Goal: Task Accomplishment & Management: Manage account settings

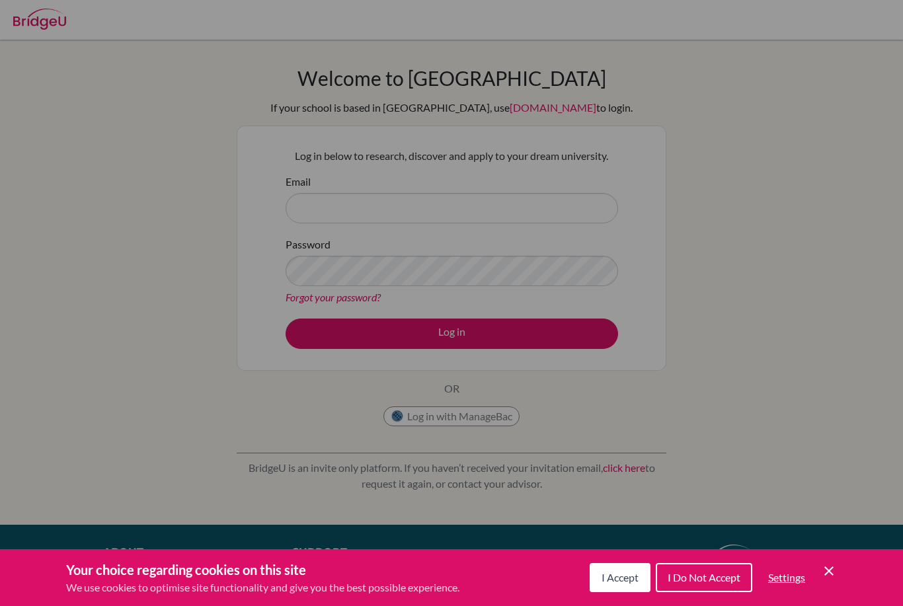
click at [619, 591] on button "I Accept" at bounding box center [620, 577] width 61 height 29
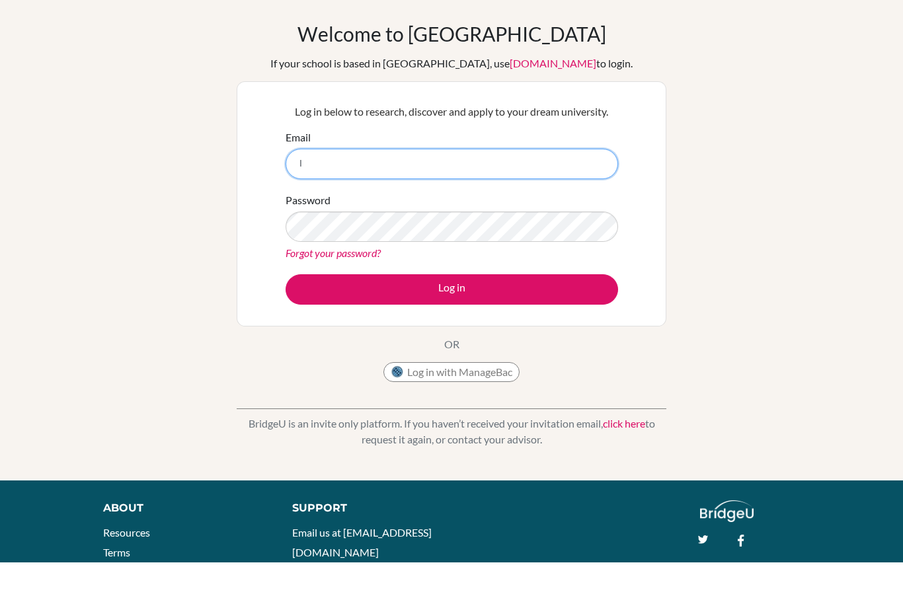
scroll to position [97, 0]
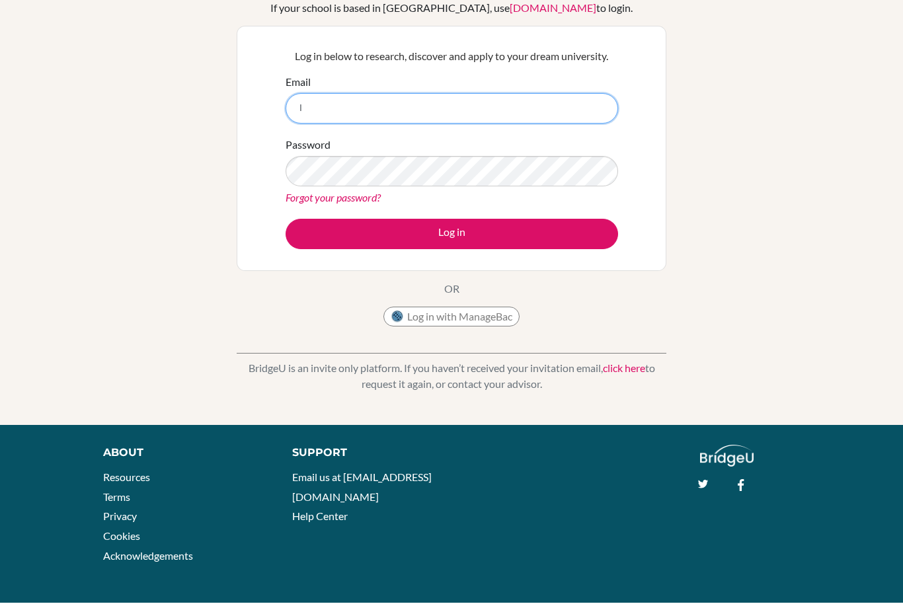
type input "I"
click at [623, 374] on link "click here" at bounding box center [624, 371] width 42 height 13
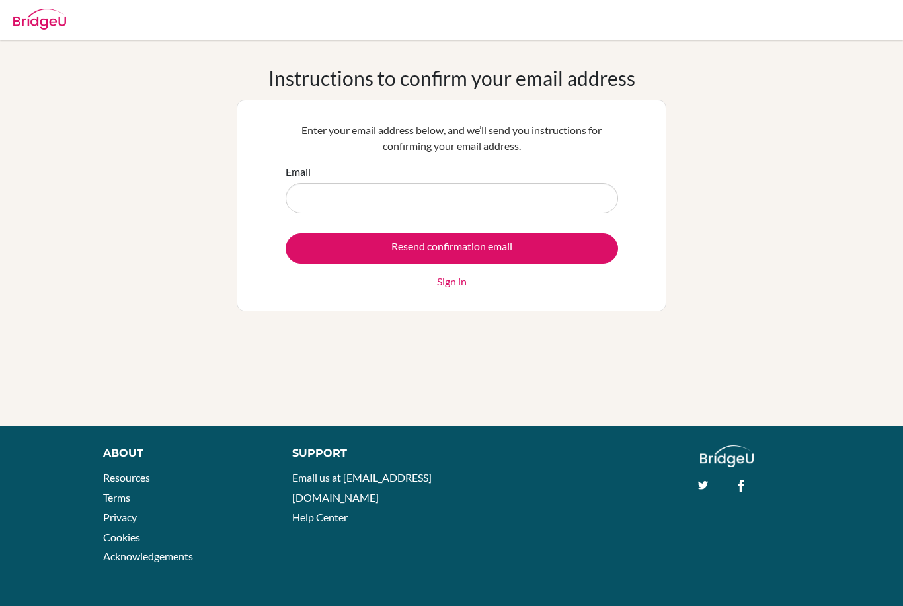
click at [352, 198] on input "-" at bounding box center [452, 198] width 332 height 30
click at [295, 115] on div "Enter your email address below, and we’ll send you instructions for confirming …" at bounding box center [451, 206] width 349 height 184
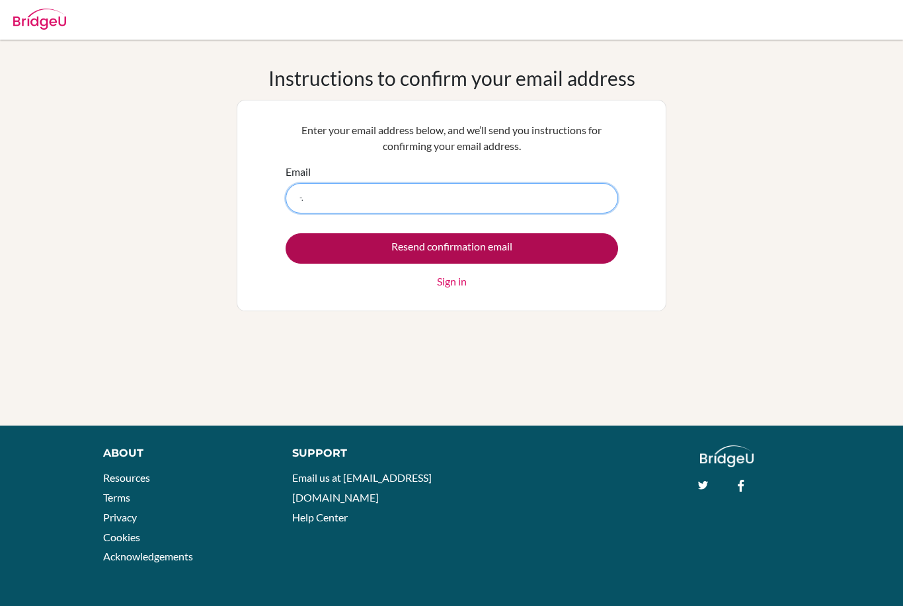
type input "-"
type input "lulwamarafi08@gmail.com"
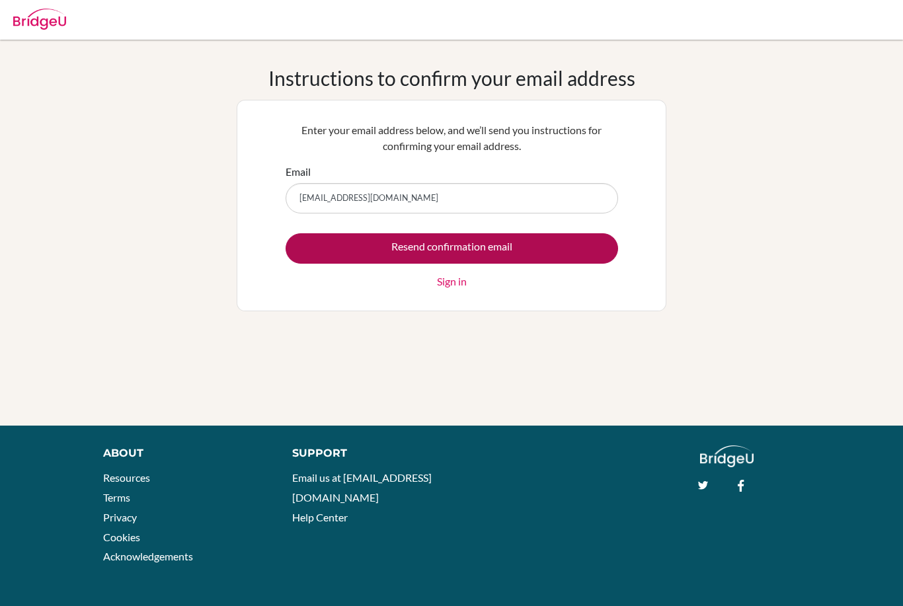
click at [329, 251] on input "Resend confirmation email" at bounding box center [452, 248] width 332 height 30
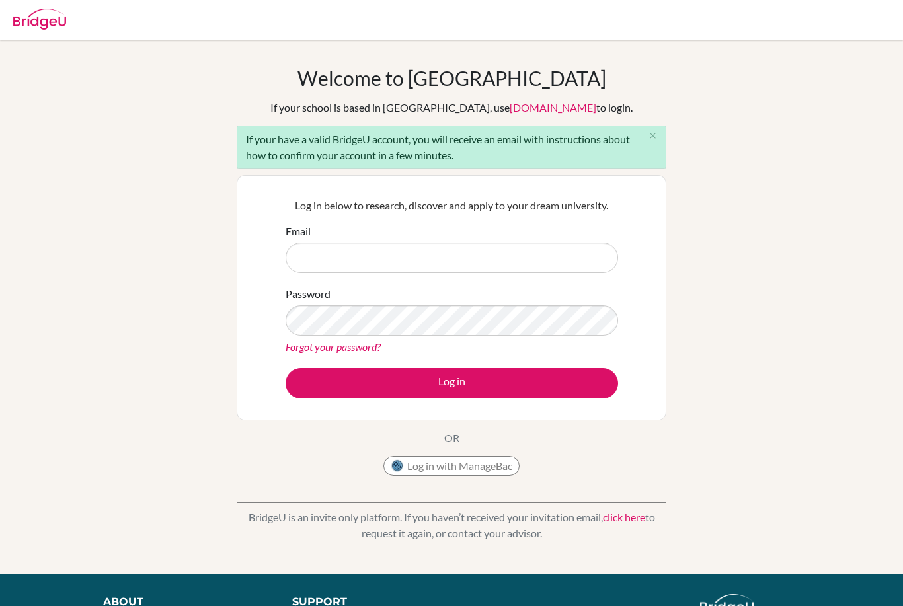
type input "l"
type input "[EMAIL_ADDRESS][DOMAIN_NAME]"
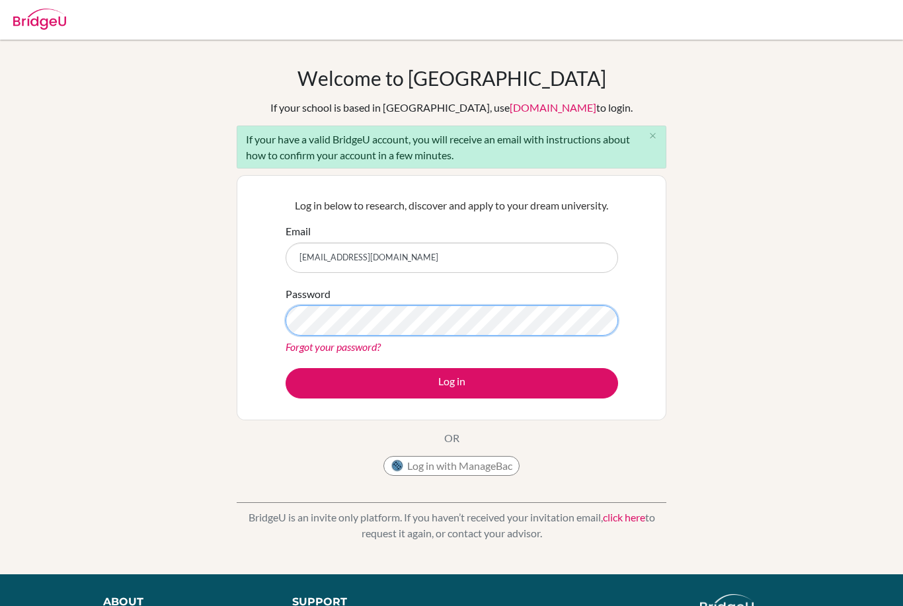
click at [451, 383] on button "Log in" at bounding box center [452, 383] width 332 height 30
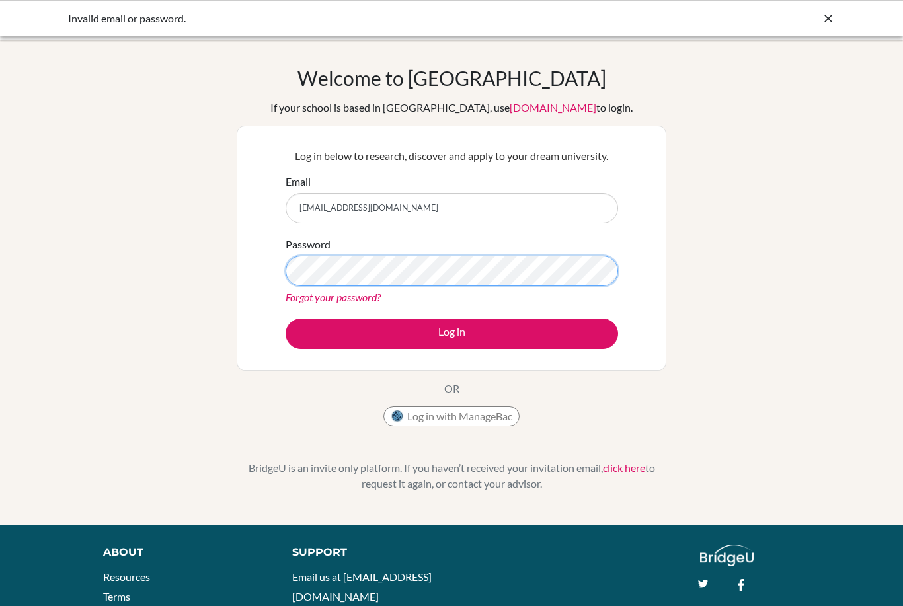
click at [451, 333] on button "Log in" at bounding box center [452, 334] width 332 height 30
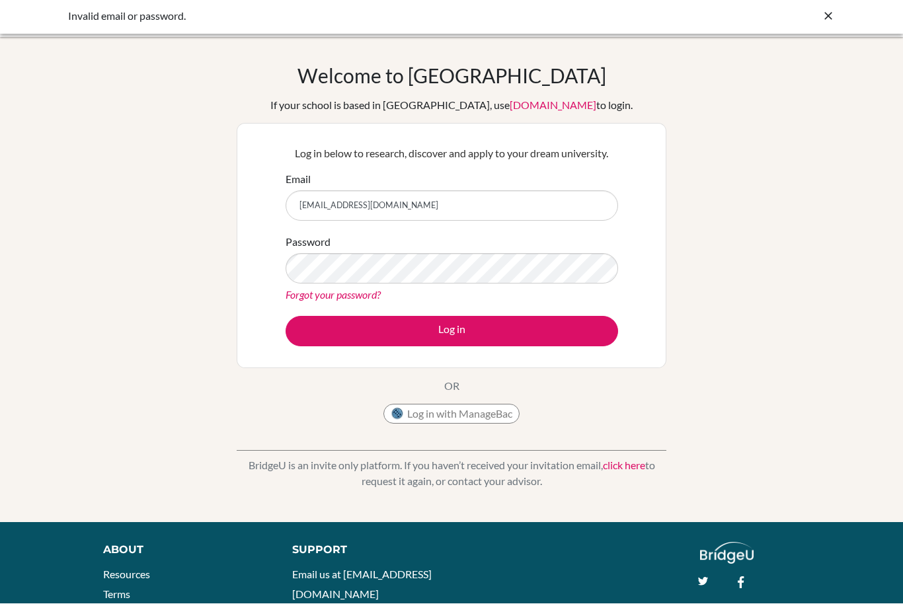
click at [629, 465] on link "click here" at bounding box center [624, 467] width 42 height 13
